Goal: Communication & Community: Answer question/provide support

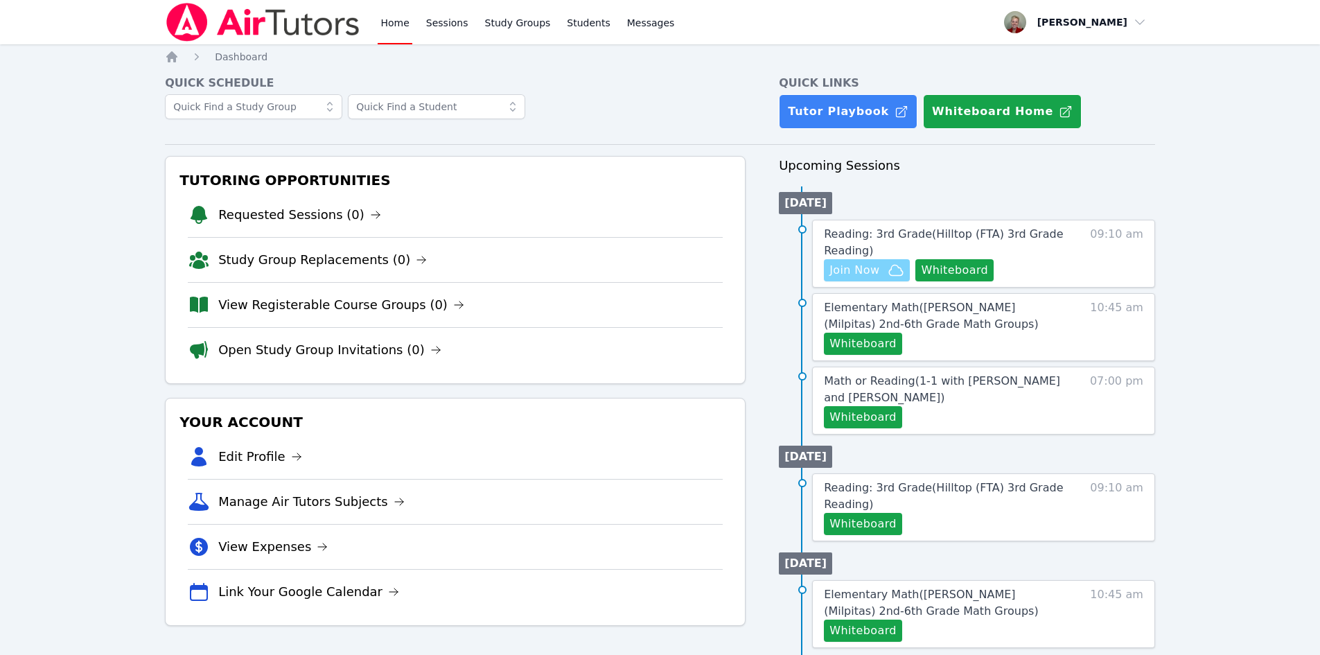
click at [883, 267] on span "Join Now" at bounding box center [866, 270] width 75 height 17
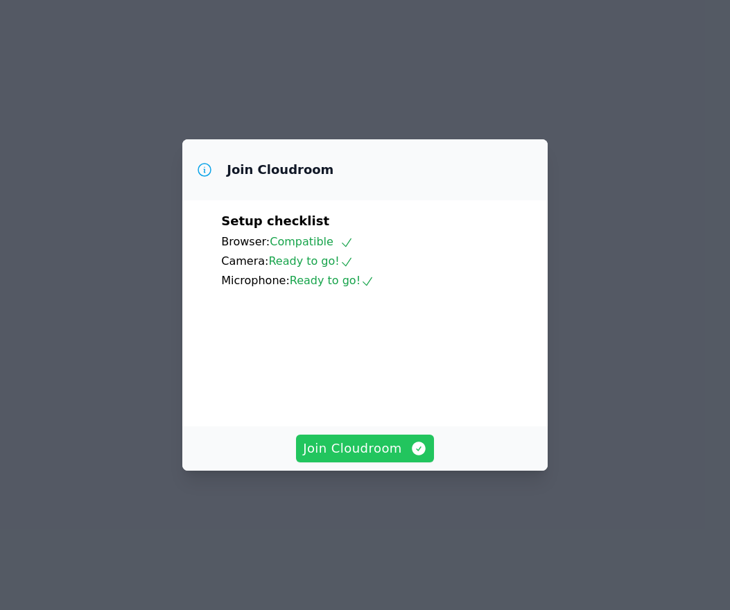
click at [366, 458] on span "Join Cloudroom" at bounding box center [365, 448] width 124 height 19
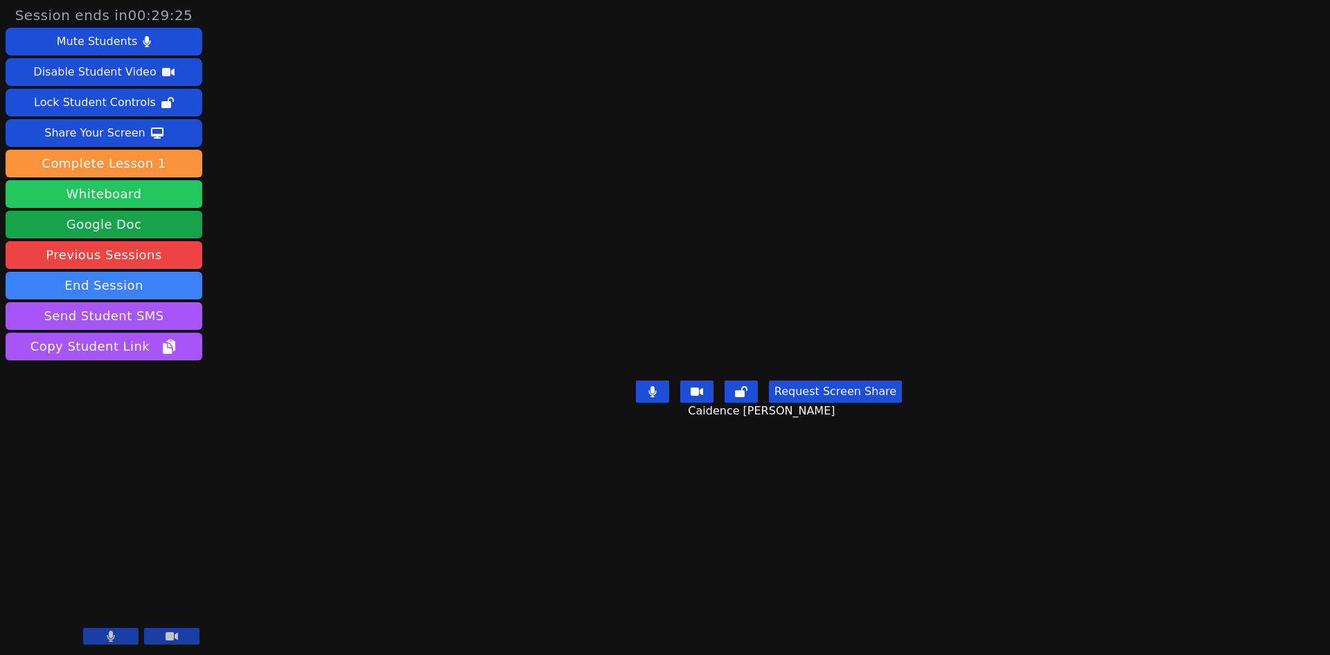
click at [125, 194] on button "Whiteboard" at bounding box center [104, 194] width 197 height 28
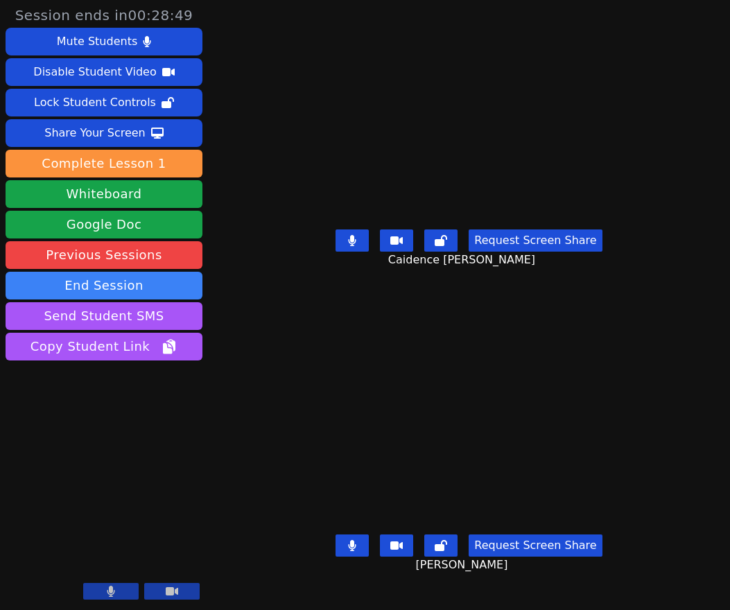
click at [349, 252] on button at bounding box center [351, 240] width 33 height 22
click at [352, 551] on icon at bounding box center [353, 545] width 8 height 11
click at [359, 551] on icon at bounding box center [352, 545] width 14 height 11
click at [355, 551] on icon at bounding box center [353, 545] width 8 height 11
click at [344, 247] on button at bounding box center [351, 240] width 33 height 22
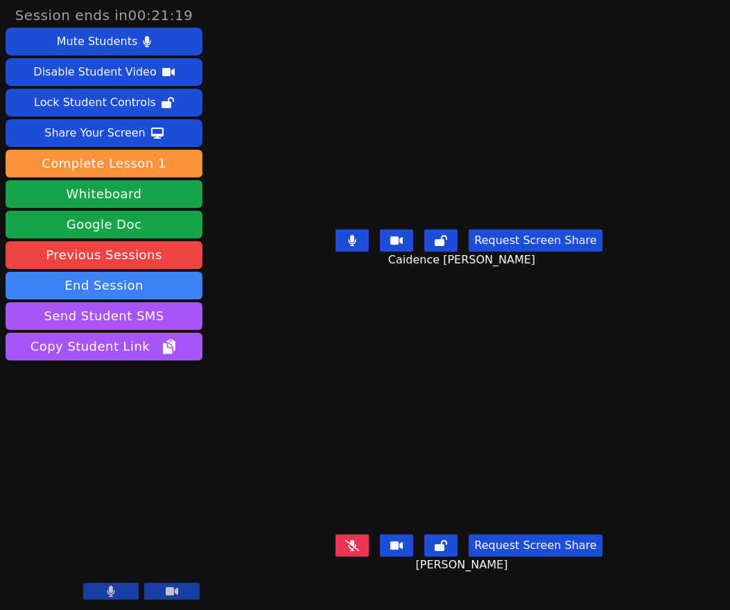
drag, startPoint x: 367, startPoint y: 254, endPoint x: 604, endPoint y: 256, distance: 237.0
click at [367, 252] on button at bounding box center [351, 240] width 33 height 22
click at [353, 550] on icon at bounding box center [352, 545] width 14 height 11
drag, startPoint x: 347, startPoint y: 557, endPoint x: 520, endPoint y: 410, distance: 227.0
click at [348, 556] on button at bounding box center [351, 545] width 33 height 22
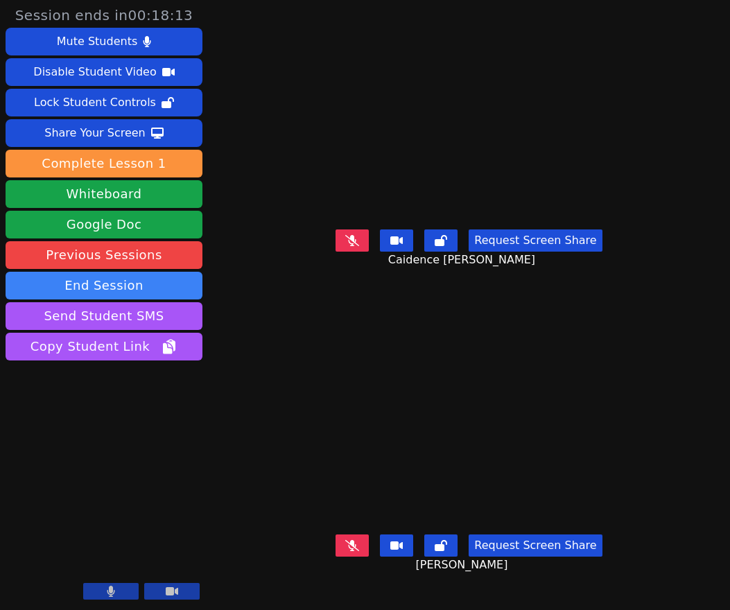
click at [356, 252] on button at bounding box center [351, 240] width 33 height 22
click at [356, 246] on icon at bounding box center [352, 240] width 8 height 11
click at [356, 565] on div "Request Screen Share Anthony Vargas" at bounding box center [468, 556] width 351 height 55
click at [368, 547] on button at bounding box center [351, 545] width 33 height 22
click at [354, 551] on icon at bounding box center [353, 545] width 8 height 11
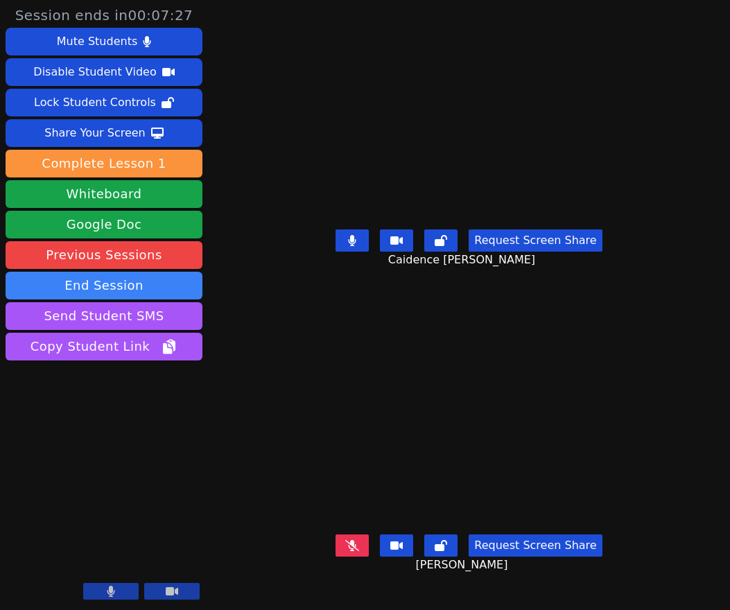
click at [360, 252] on button at bounding box center [351, 240] width 33 height 22
click at [353, 246] on icon at bounding box center [352, 240] width 14 height 11
click at [359, 551] on icon at bounding box center [352, 545] width 14 height 11
